Goal: Information Seeking & Learning: Stay updated

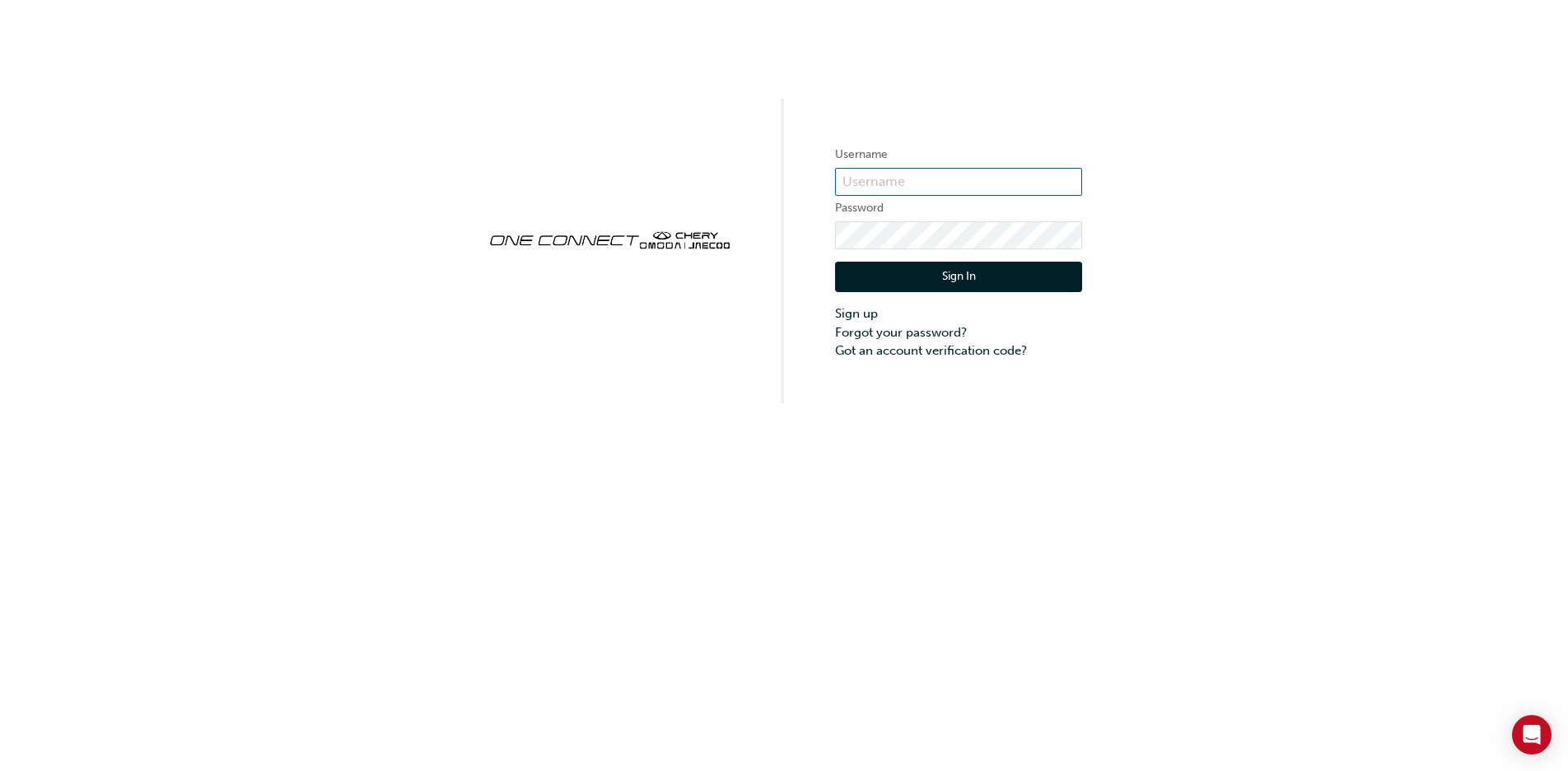
type input "CHAU2106"
click at [951, 278] on button "Sign In" at bounding box center [957, 277] width 247 height 32
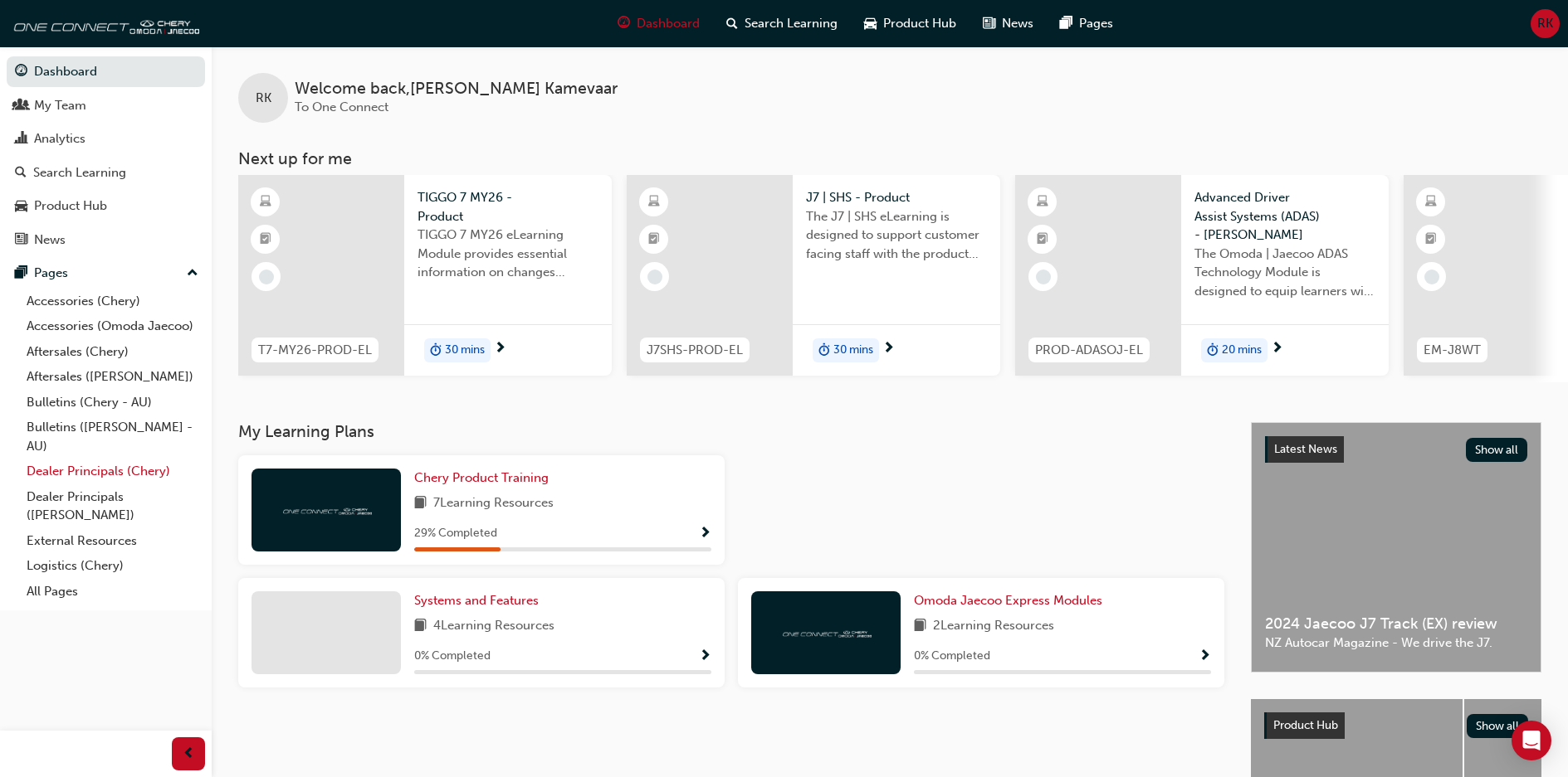
click at [92, 469] on link "Dealer Principals (Chery)" at bounding box center [112, 471] width 185 height 26
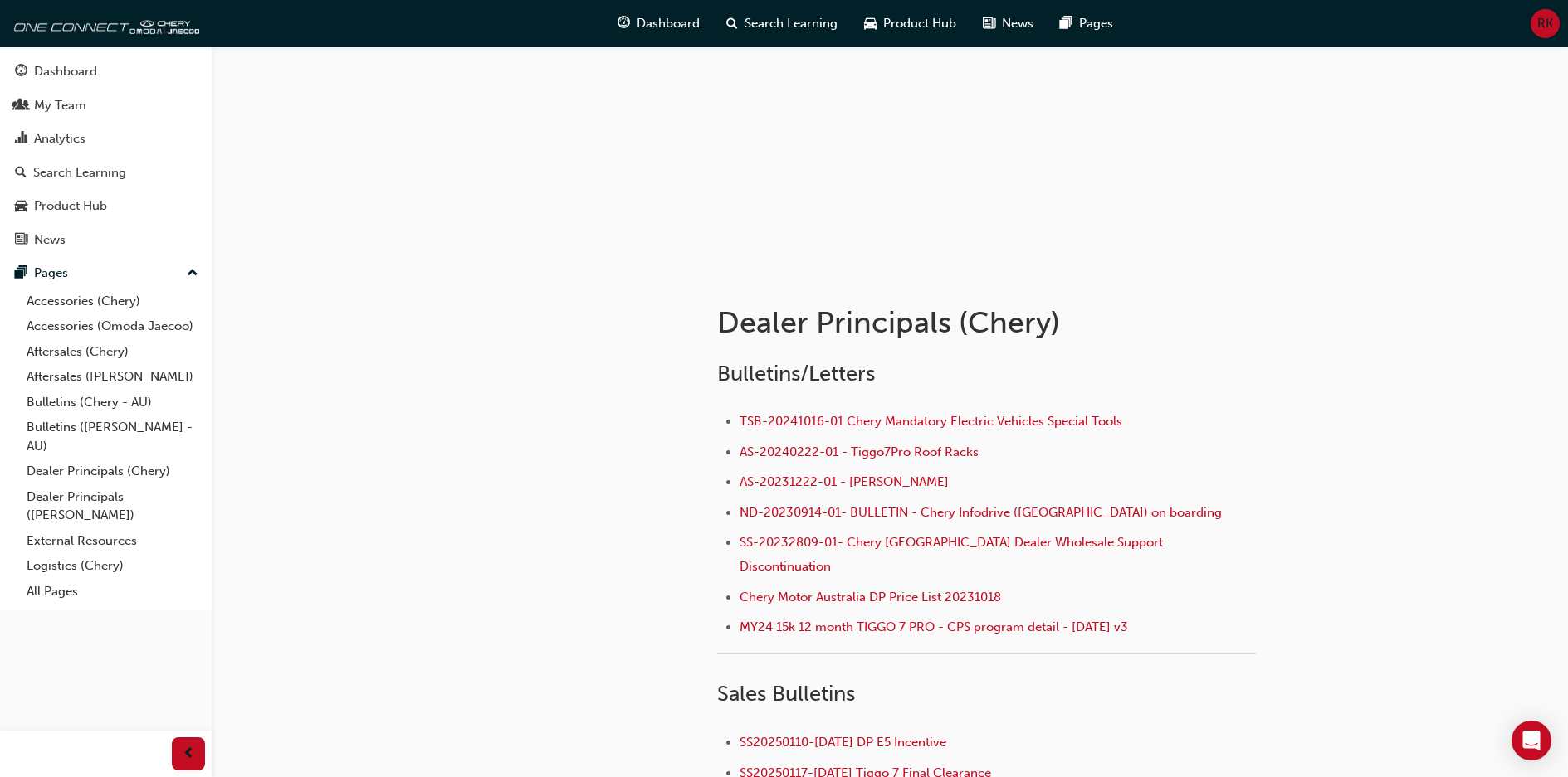
scroll to position [165, 0]
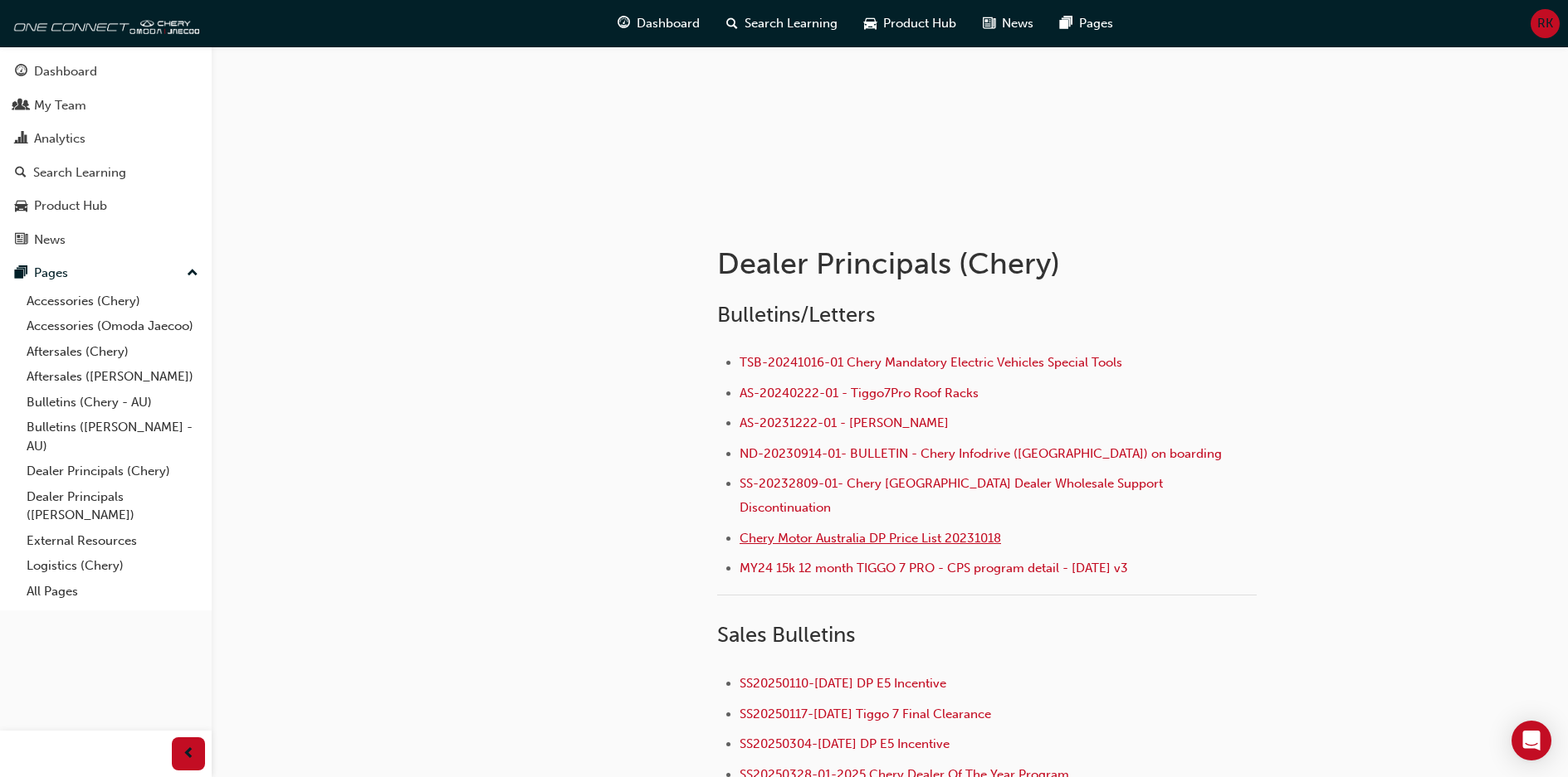
click at [792, 531] on span "Chery Motor Australia DP Price List 20231018" at bounding box center [870, 538] width 261 height 15
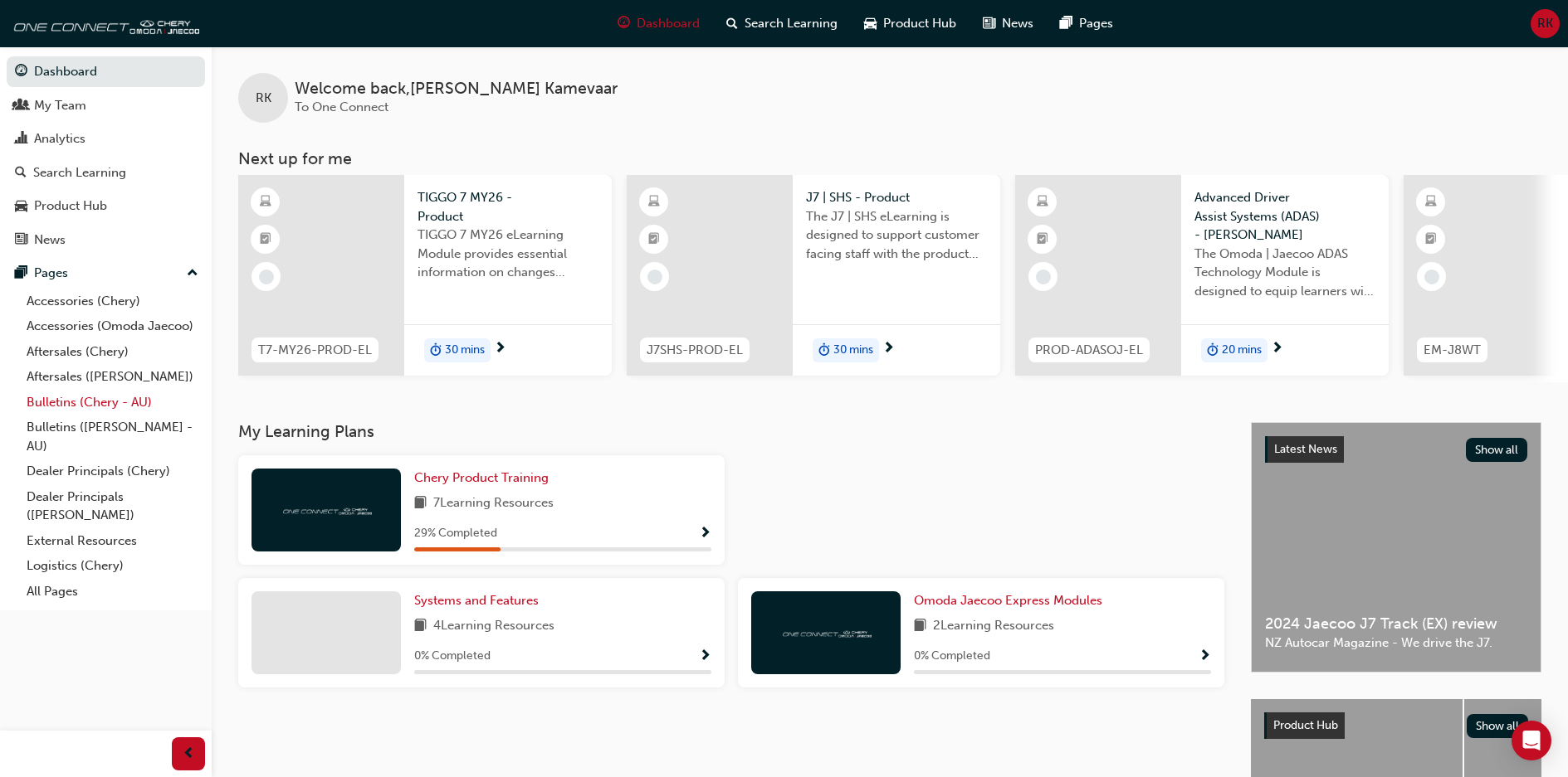
click at [63, 401] on link "Bulletins (Chery - AU)" at bounding box center [112, 403] width 185 height 26
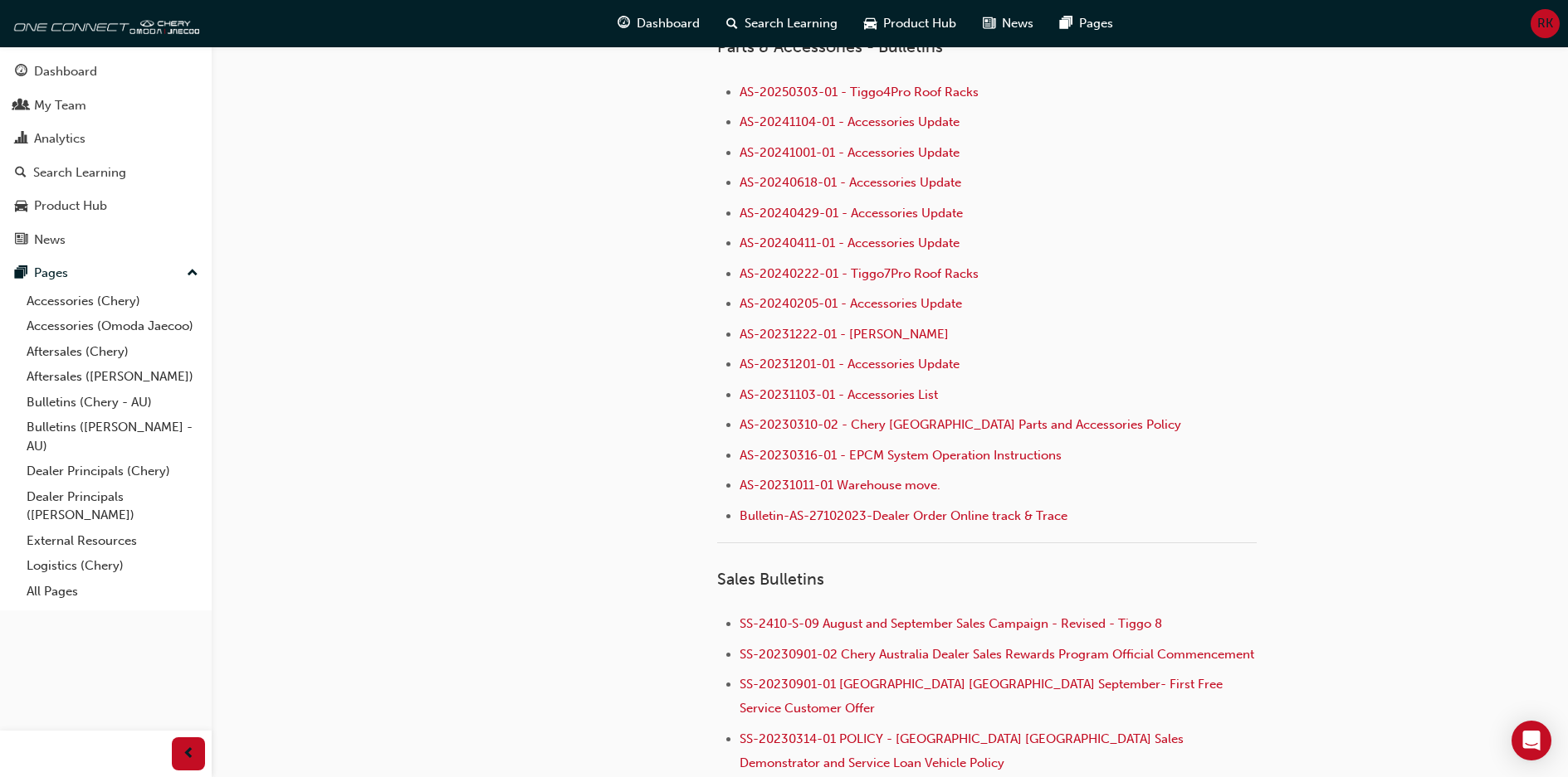
scroll to position [1328, 0]
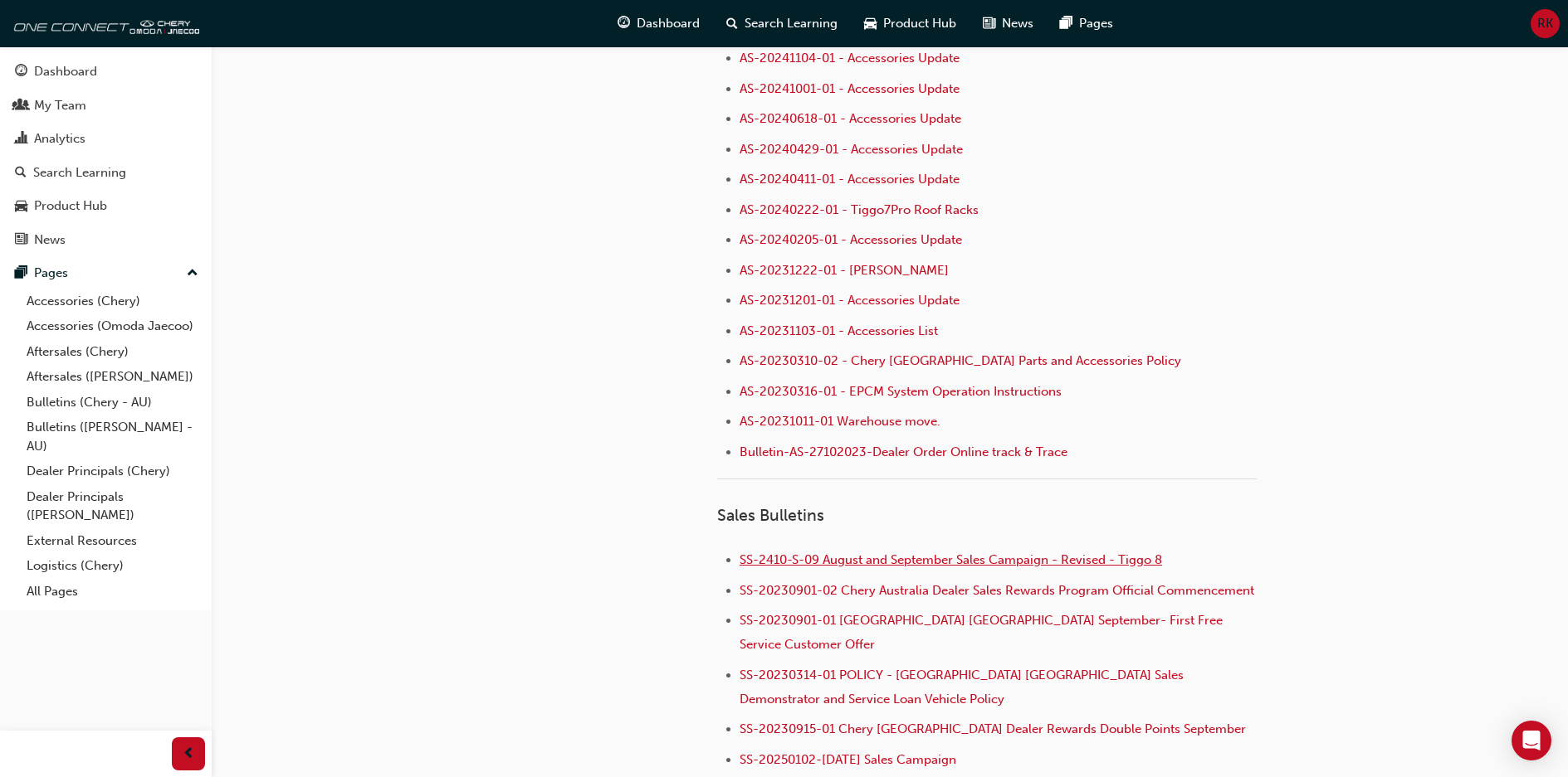
click at [1039, 559] on span "SS-2410-S-09 August and September Sales Campaign - Revised - Tiggo 8" at bounding box center [950, 559] width 422 height 15
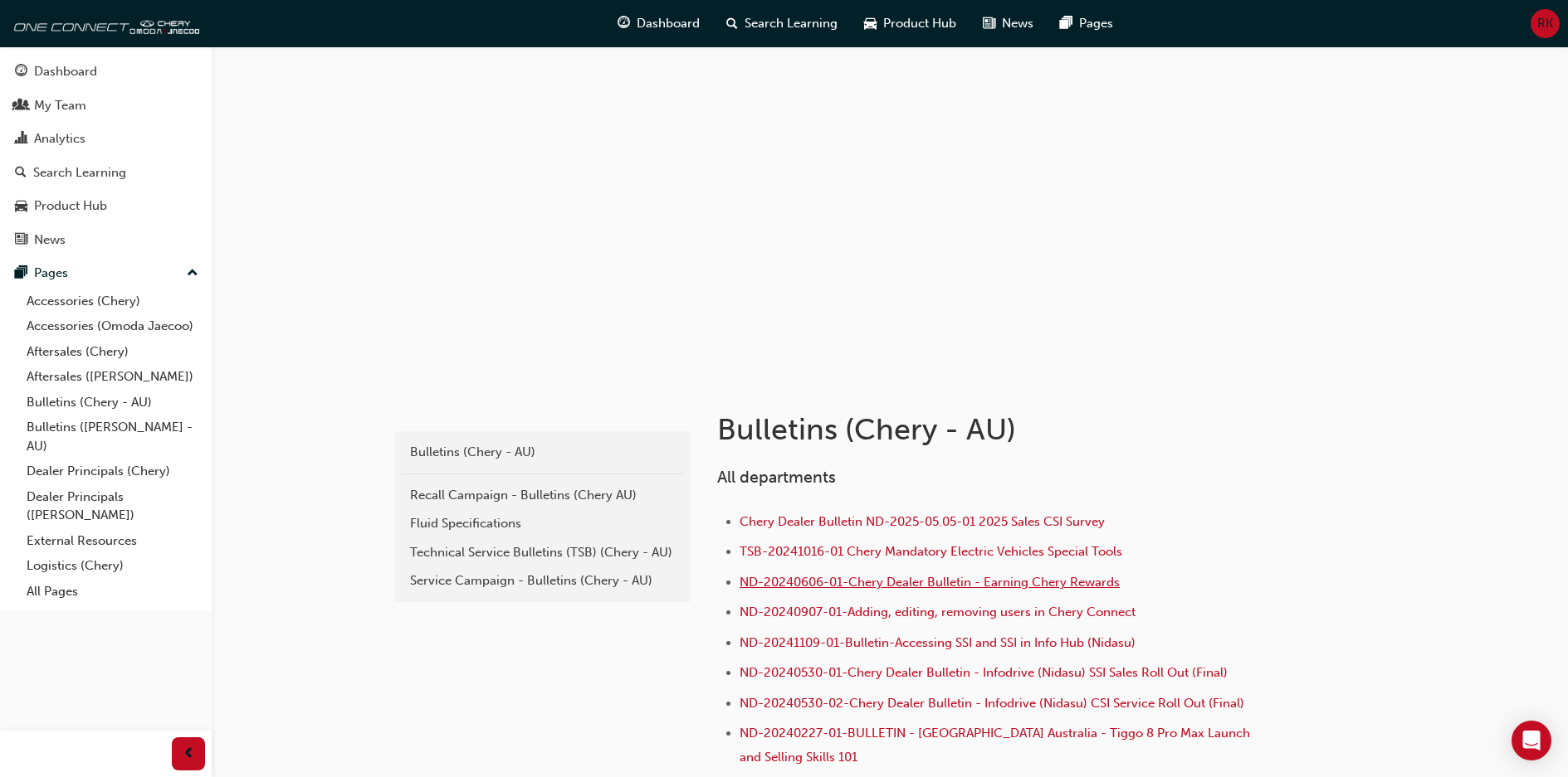
click at [1002, 581] on span "ND-20240606-01-Chery Dealer Bulletin - Earning Chery Rewards" at bounding box center [929, 582] width 380 height 15
